Goal: Information Seeking & Learning: Learn about a topic

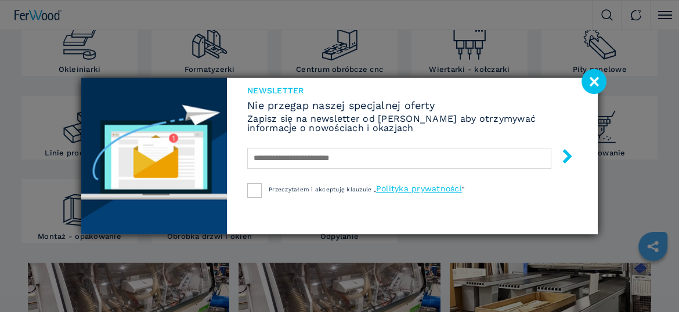
scroll to position [232, 0]
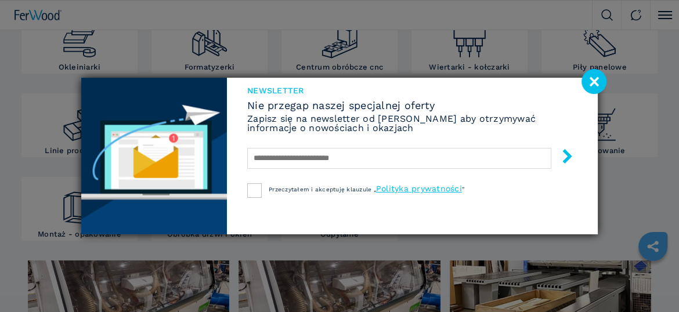
click at [604, 82] on image at bounding box center [593, 81] width 25 height 25
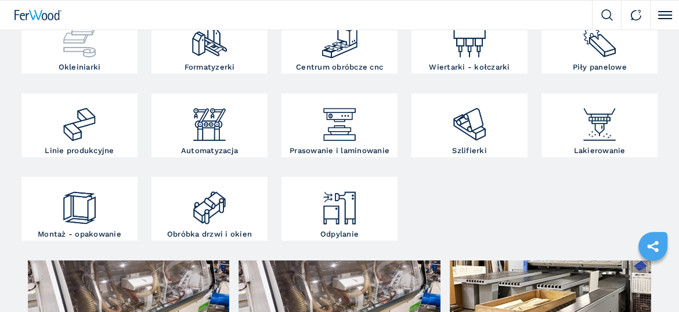
click at [64, 61] on div at bounding box center [79, 38] width 110 height 50
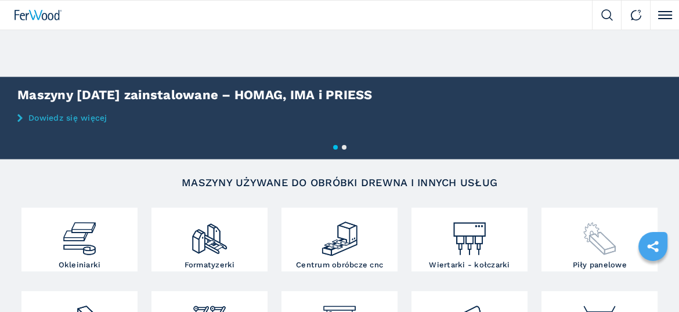
scroll to position [93, 0]
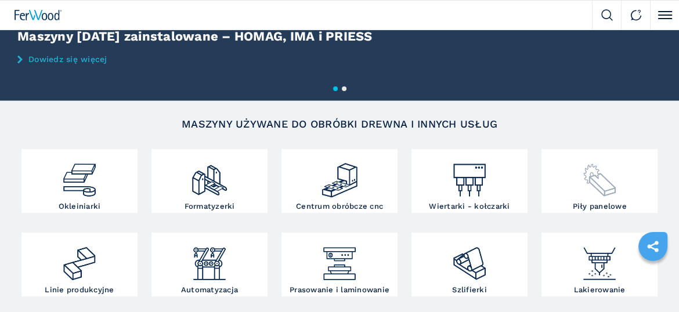
click at [589, 205] on h3 "Piły panelowe" at bounding box center [599, 206] width 54 height 8
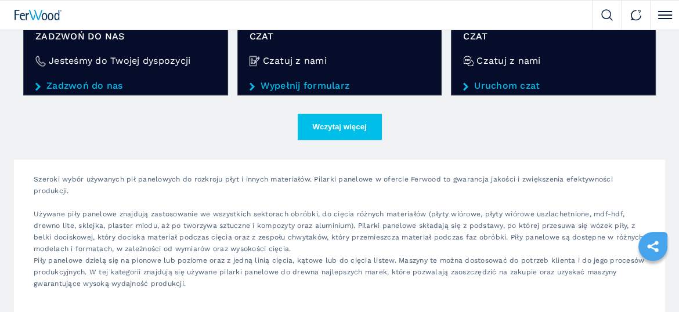
scroll to position [1903, 0]
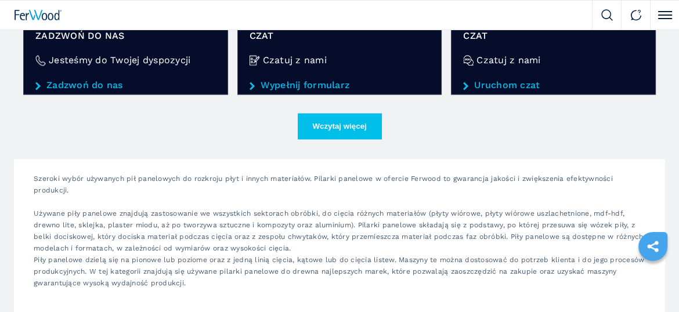
click at [363, 122] on button "Wczytaj więcej" at bounding box center [340, 126] width 84 height 26
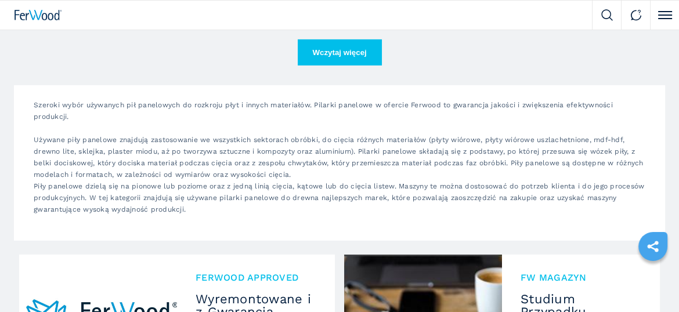
scroll to position [3713, 0]
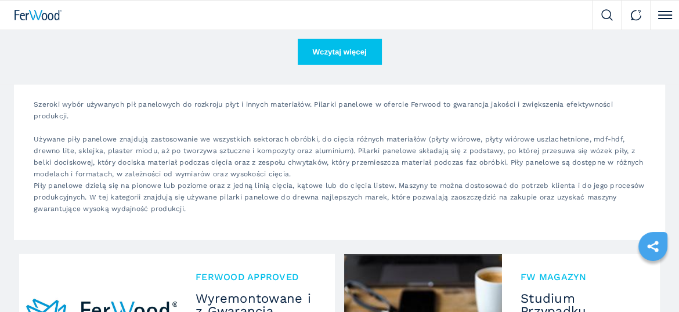
click at [331, 52] on button "Wczytaj więcej" at bounding box center [340, 52] width 84 height 26
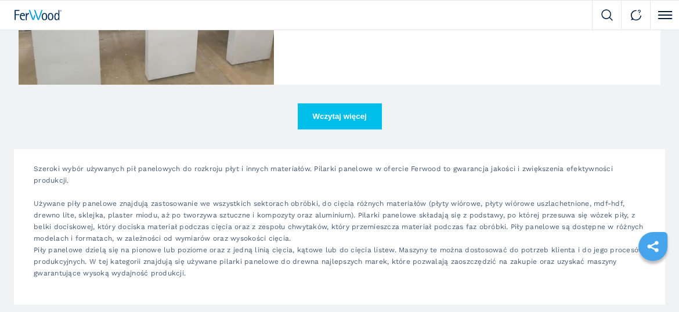
scroll to position [5384, 0]
click at [323, 114] on button "Wczytaj więcej" at bounding box center [340, 117] width 84 height 26
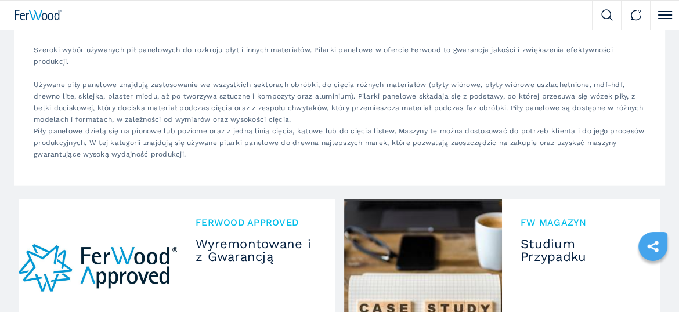
scroll to position [7148, 0]
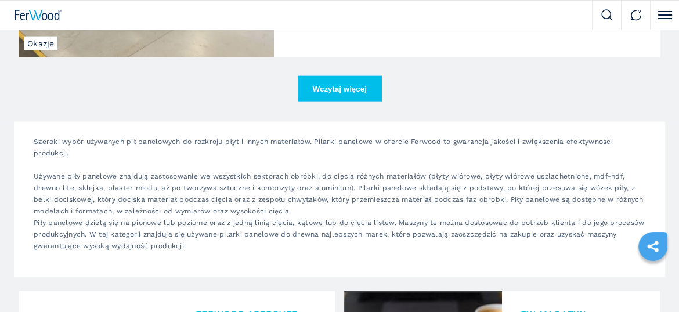
click at [346, 89] on button "Wczytaj więcej" at bounding box center [340, 89] width 84 height 26
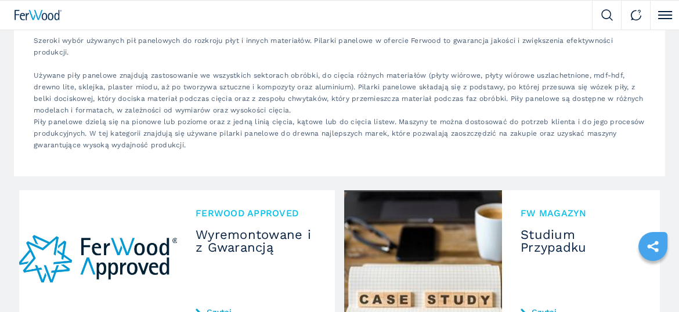
scroll to position [8911, 0]
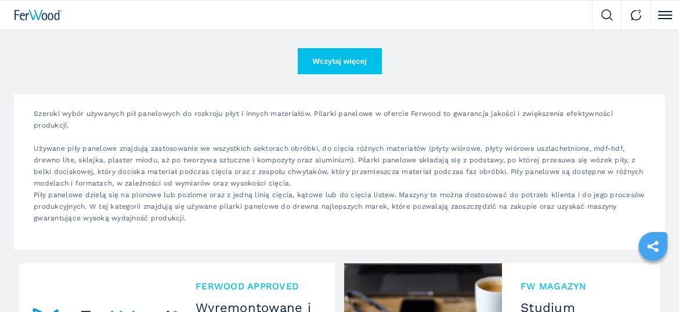
click at [324, 63] on button "Wczytaj więcej" at bounding box center [340, 61] width 84 height 26
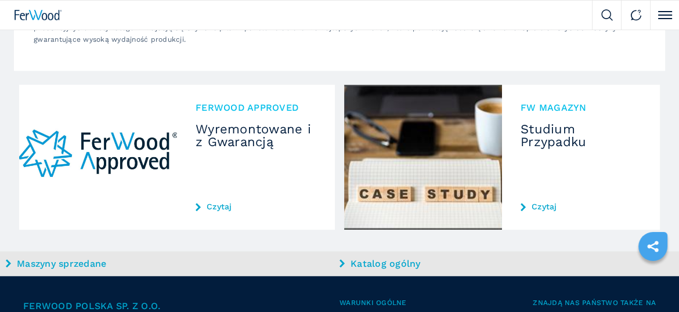
scroll to position [9700, 0]
